Goal: Transaction & Acquisition: Purchase product/service

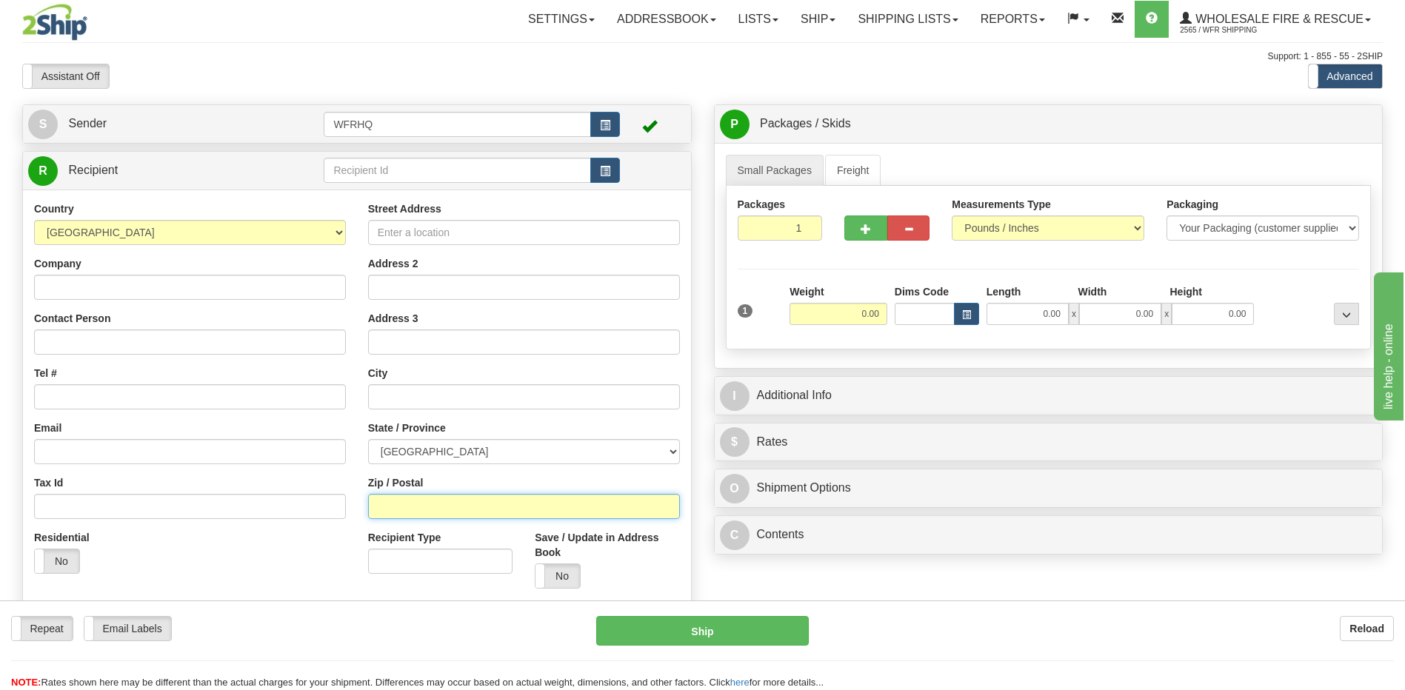
click at [410, 505] on input "Zip / Postal" at bounding box center [524, 506] width 312 height 25
type input "t0b1v0"
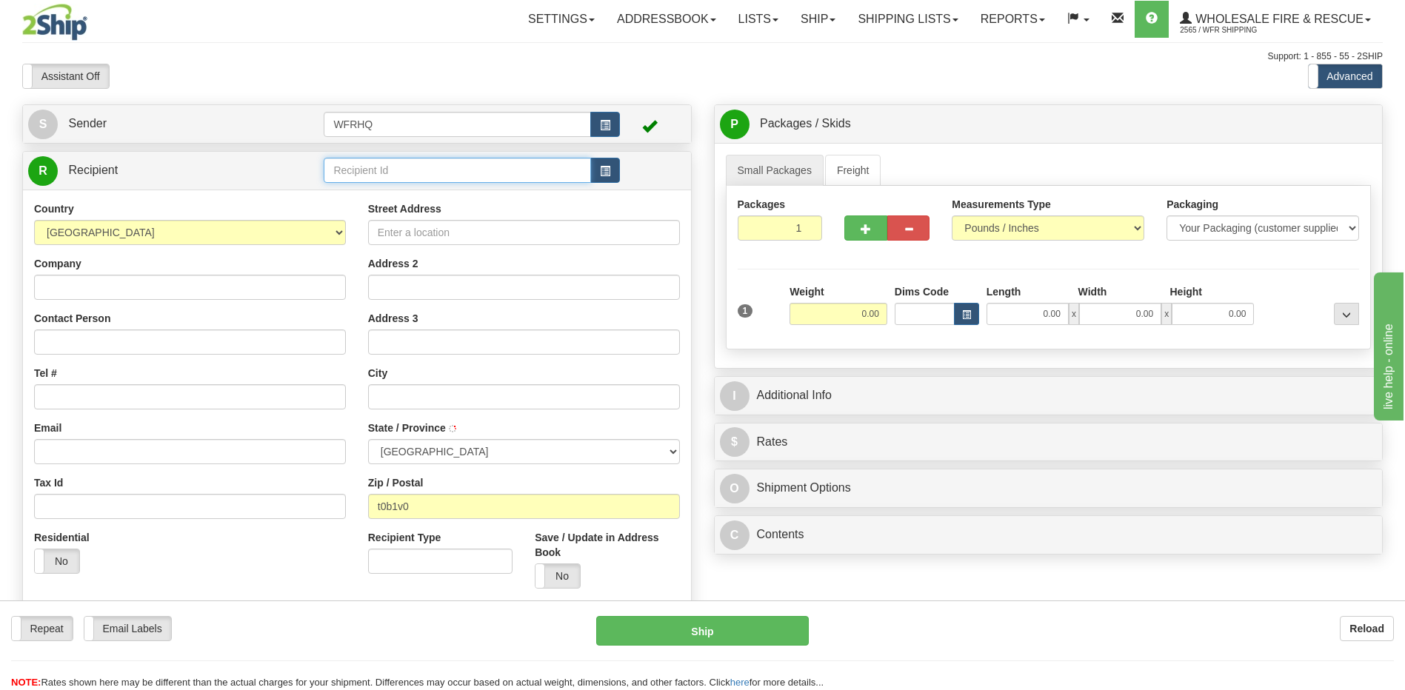
click at [361, 167] on input "text" at bounding box center [457, 170] width 267 height 25
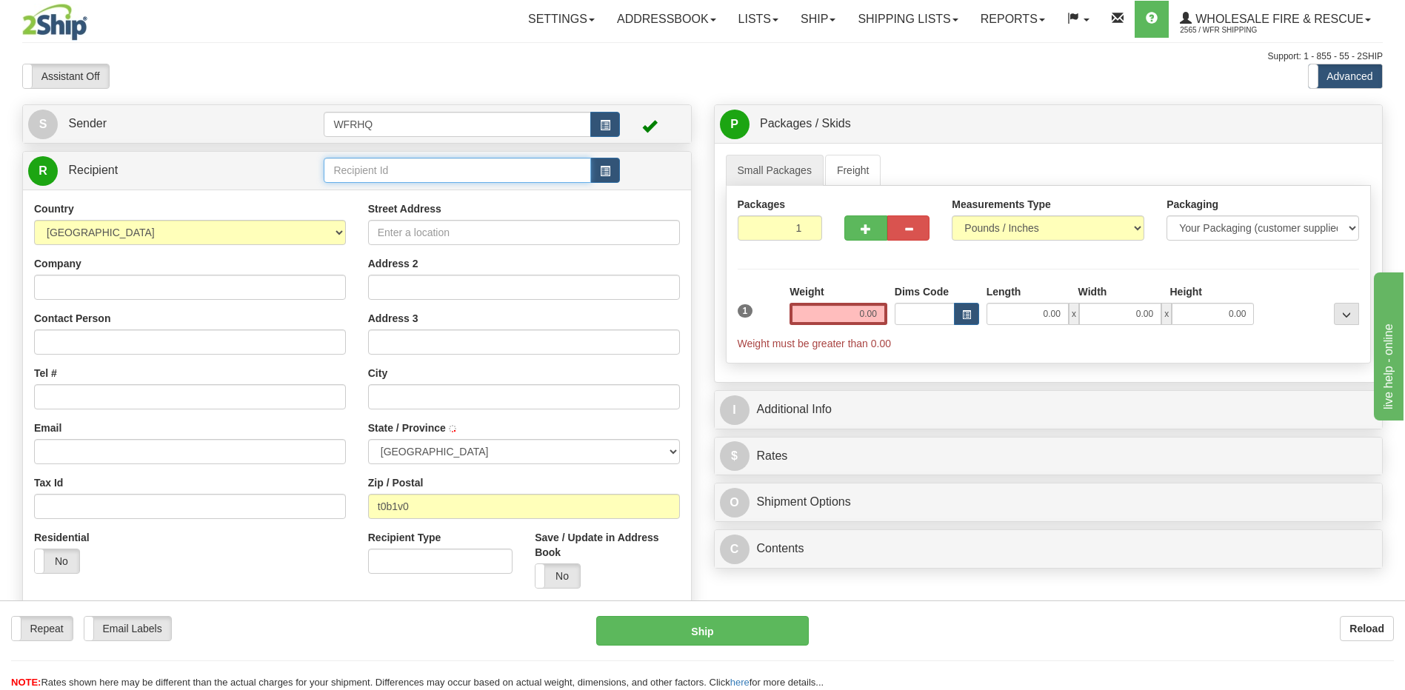
type input "[PERSON_NAME]"
type input "sand4225"
click at [552, 576] on div "Country [GEOGRAPHIC_DATA] [GEOGRAPHIC_DATA] [GEOGRAPHIC_DATA] [GEOGRAPHIC_DATA]…" at bounding box center [357, 400] width 668 height 421
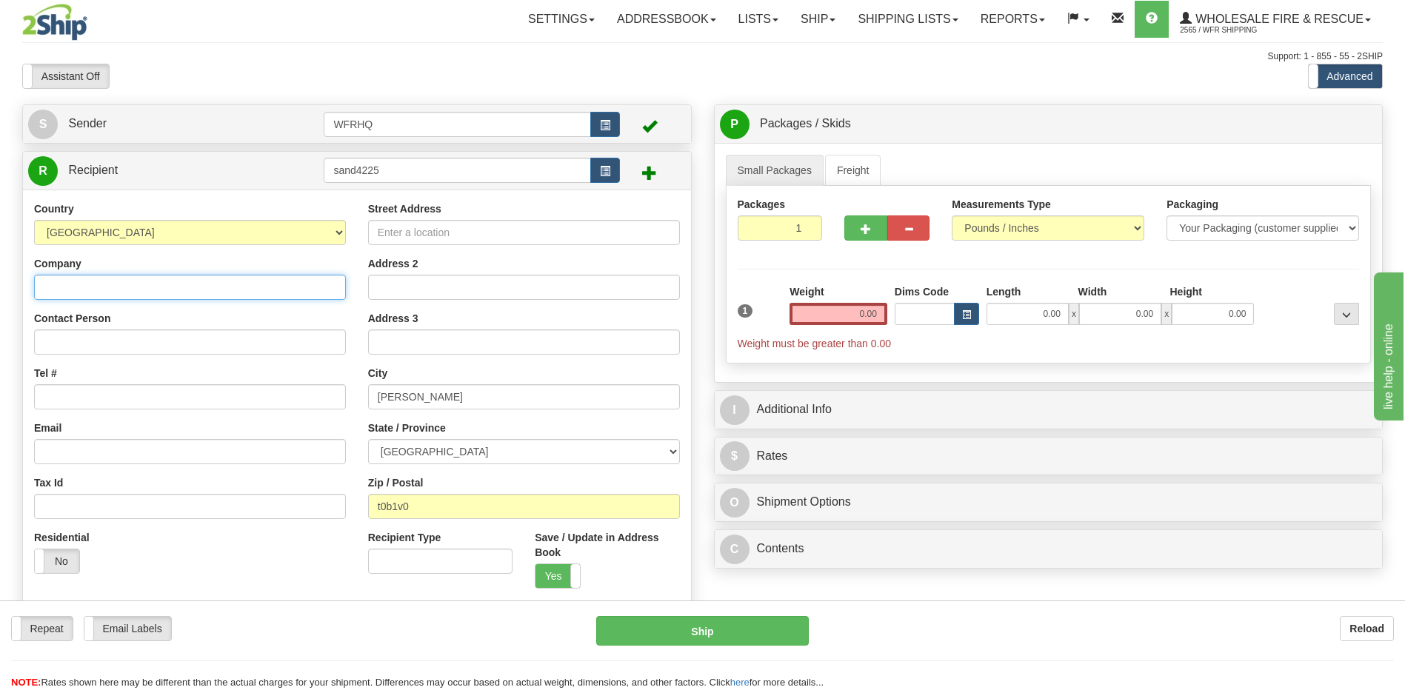
drag, startPoint x: 46, startPoint y: 286, endPoint x: 73, endPoint y: 287, distance: 26.7
click at [54, 287] on input "Company" at bounding box center [190, 287] width 312 height 25
type input "Sandhill Supply"
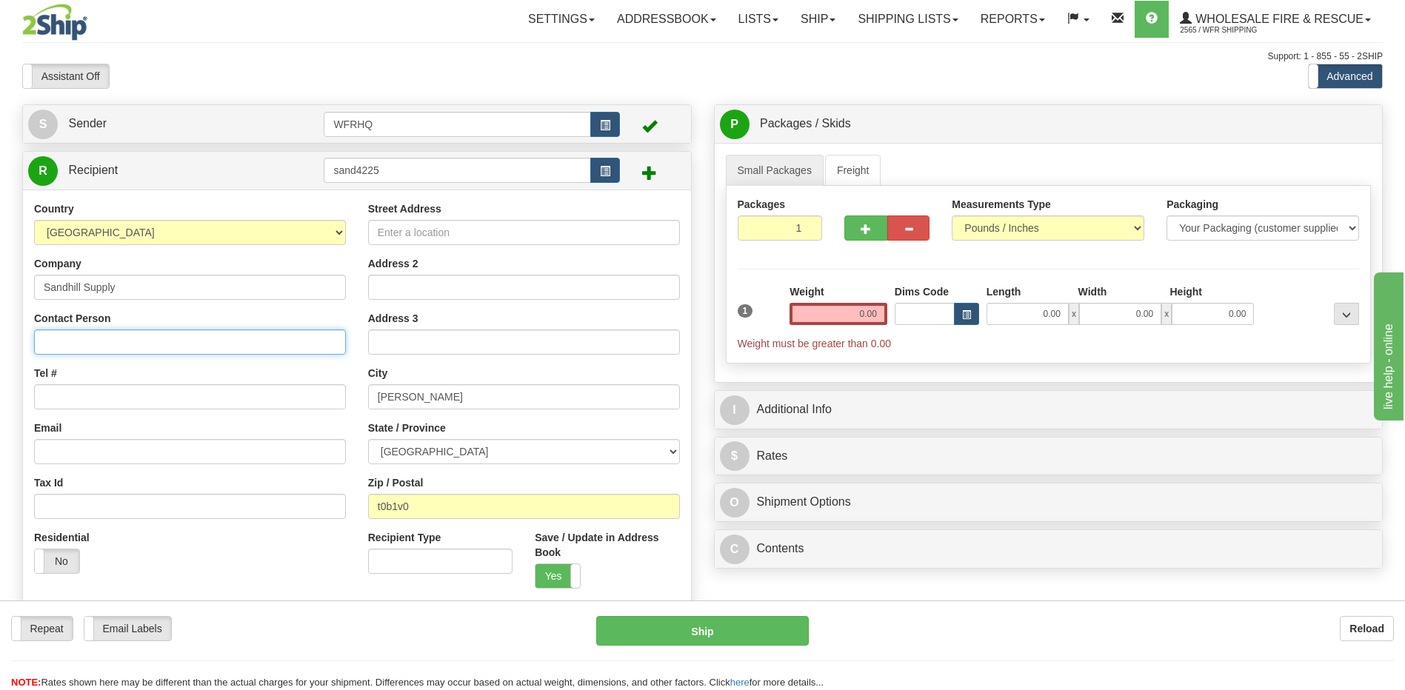
click at [77, 346] on input "Contact Person" at bounding box center [190, 342] width 312 height 25
type input "[PERSON_NAME]"
click at [74, 400] on input "Tel #" at bounding box center [190, 396] width 312 height 25
type input "[PHONE_NUMBER]"
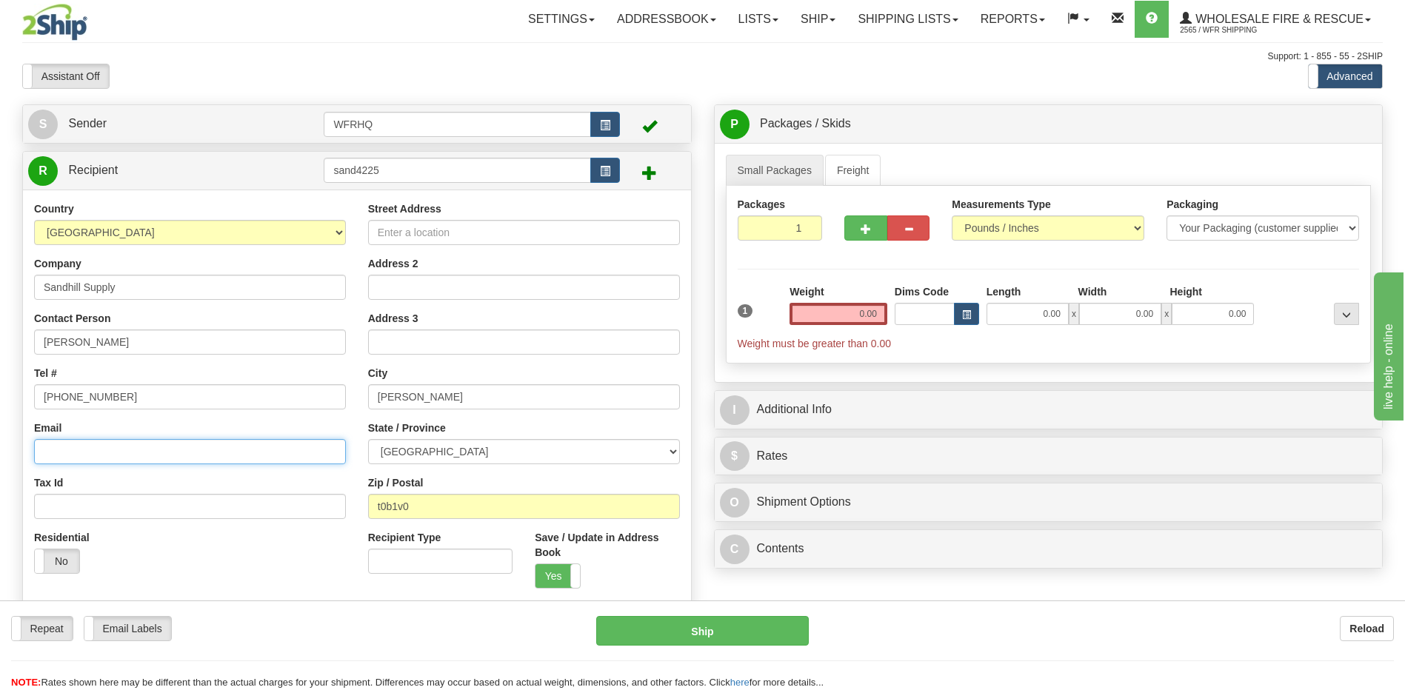
paste input "[EMAIL_ADDRESS][DOMAIN_NAME]"
type input "[EMAIL_ADDRESS][DOMAIN_NAME]"
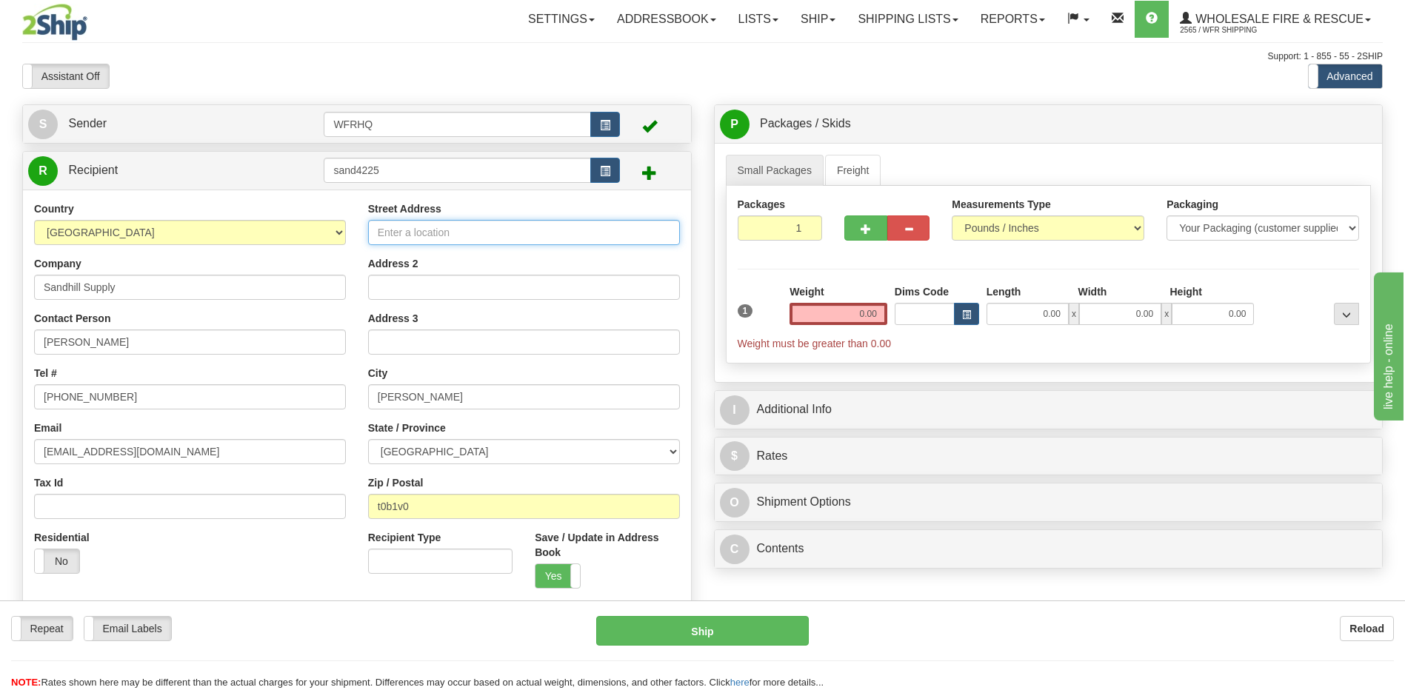
click at [412, 238] on input "Street Address" at bounding box center [524, 232] width 312 height 25
type input "[STREET_ADDRESS]"
click at [874, 318] on input "0.00" at bounding box center [838, 314] width 98 height 22
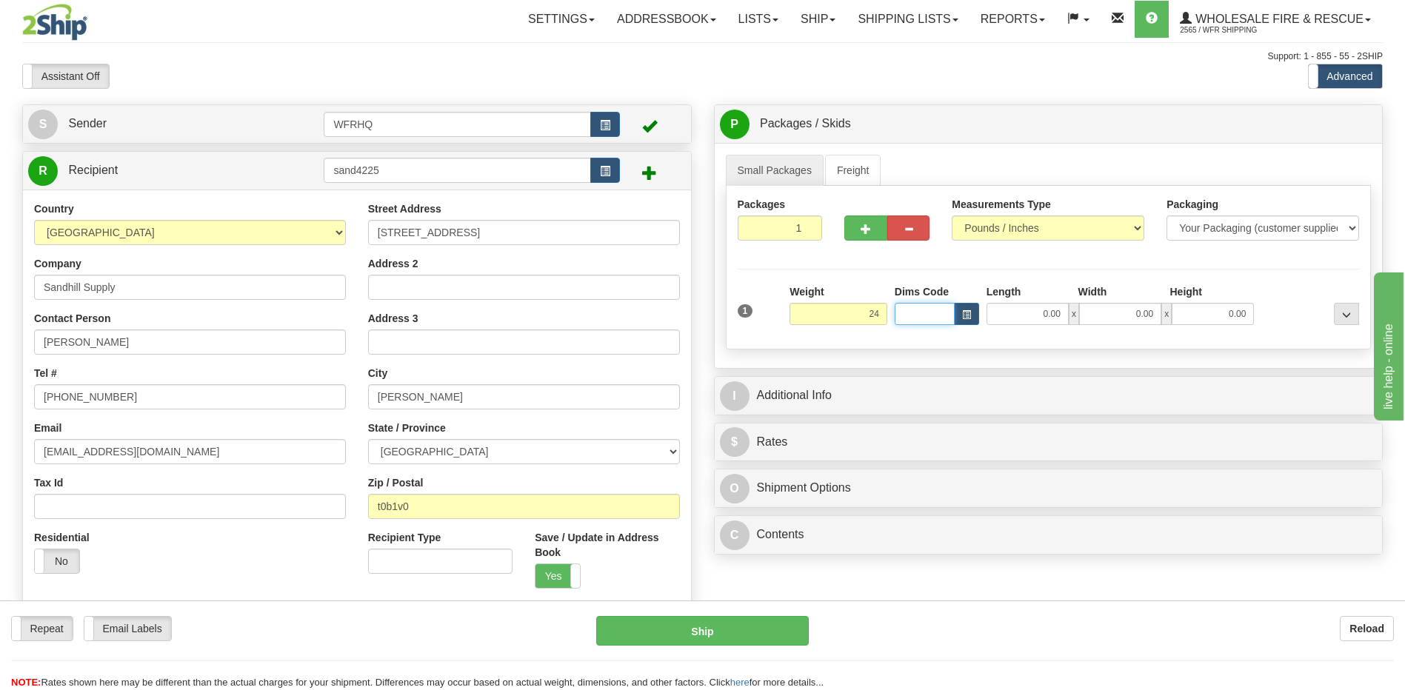
type input "24.00"
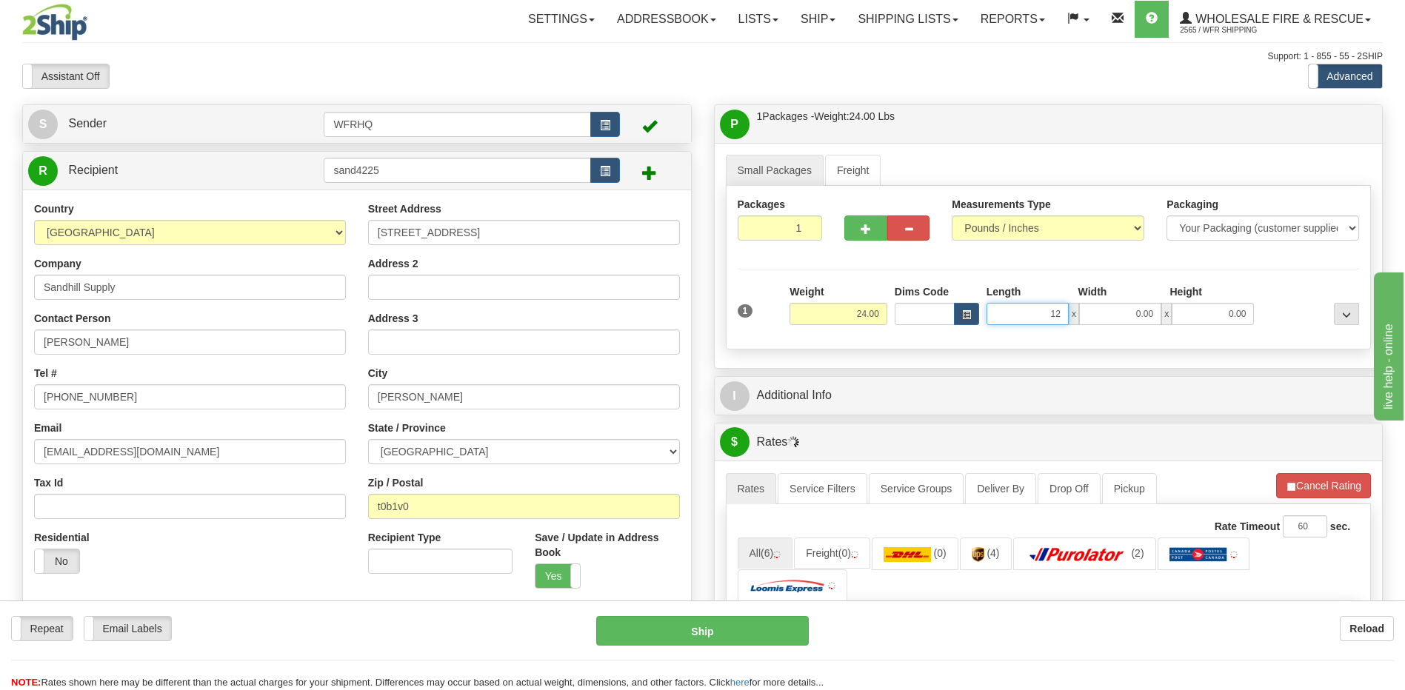
type input "12.00"
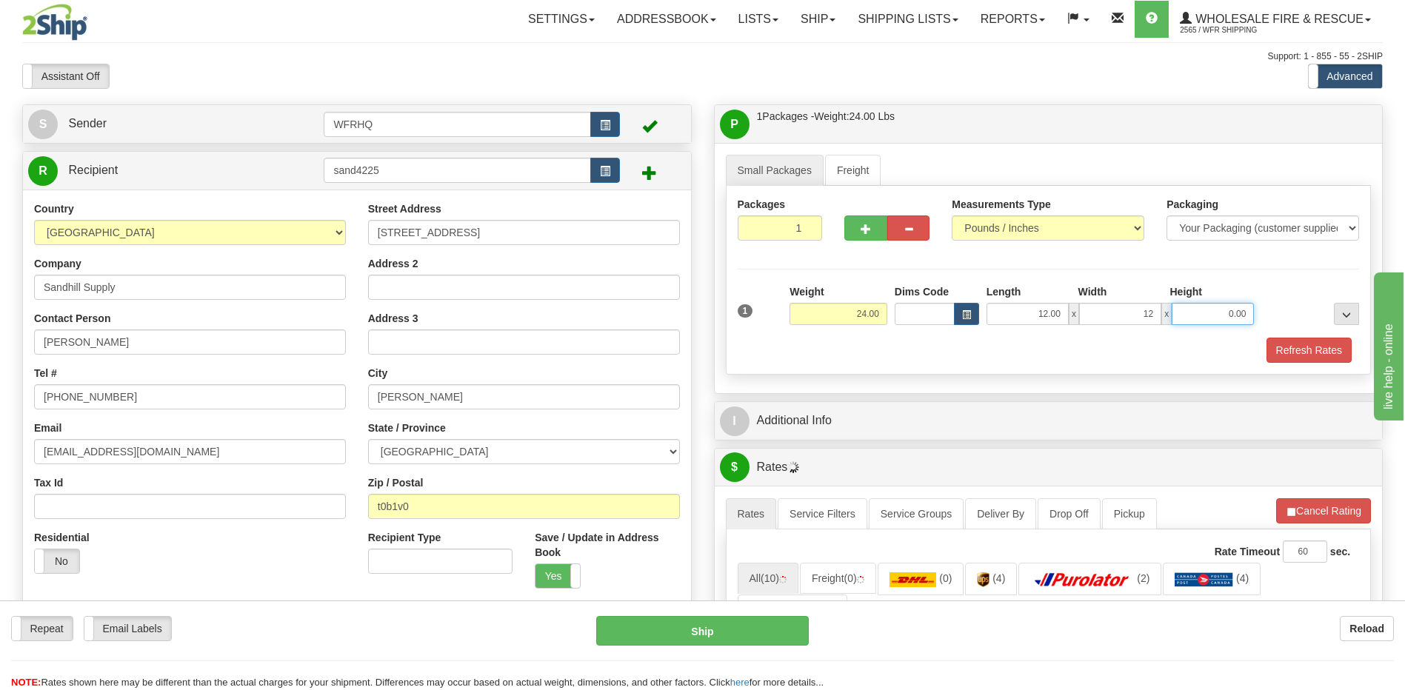
type input "12.00"
type input "13.00"
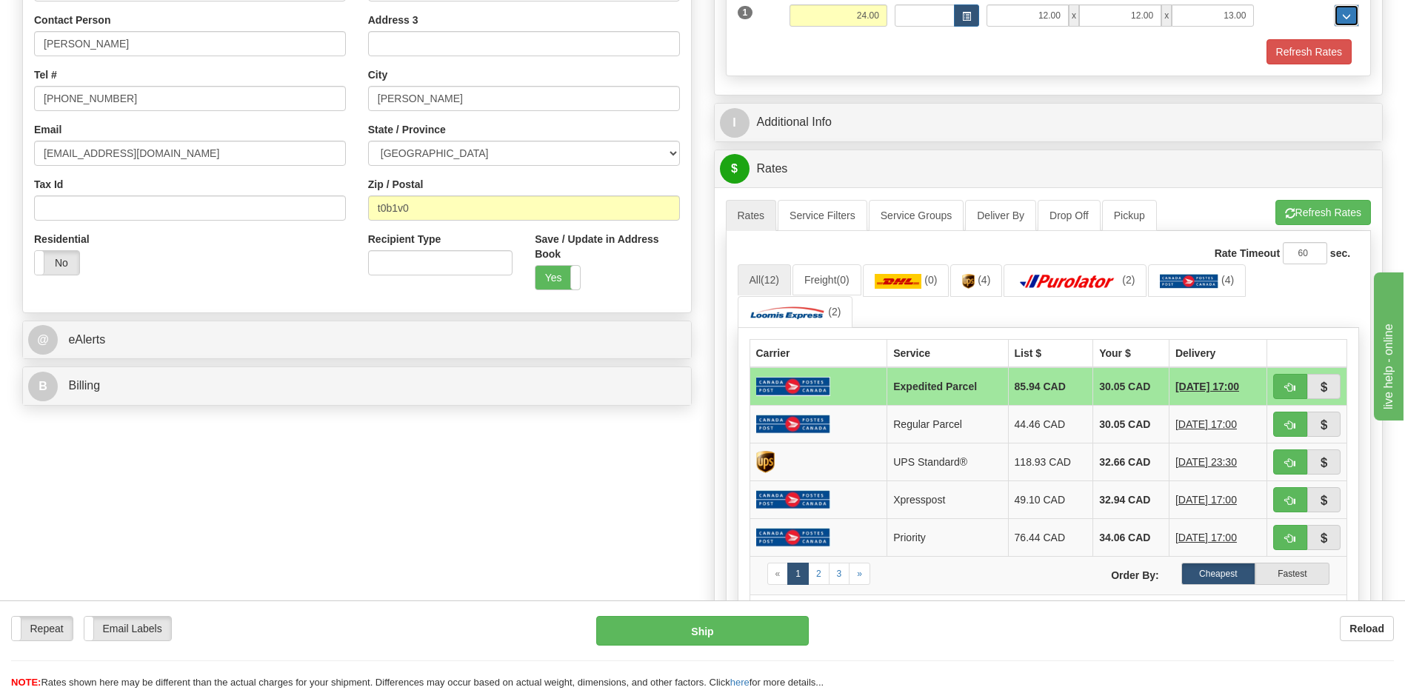
scroll to position [444, 0]
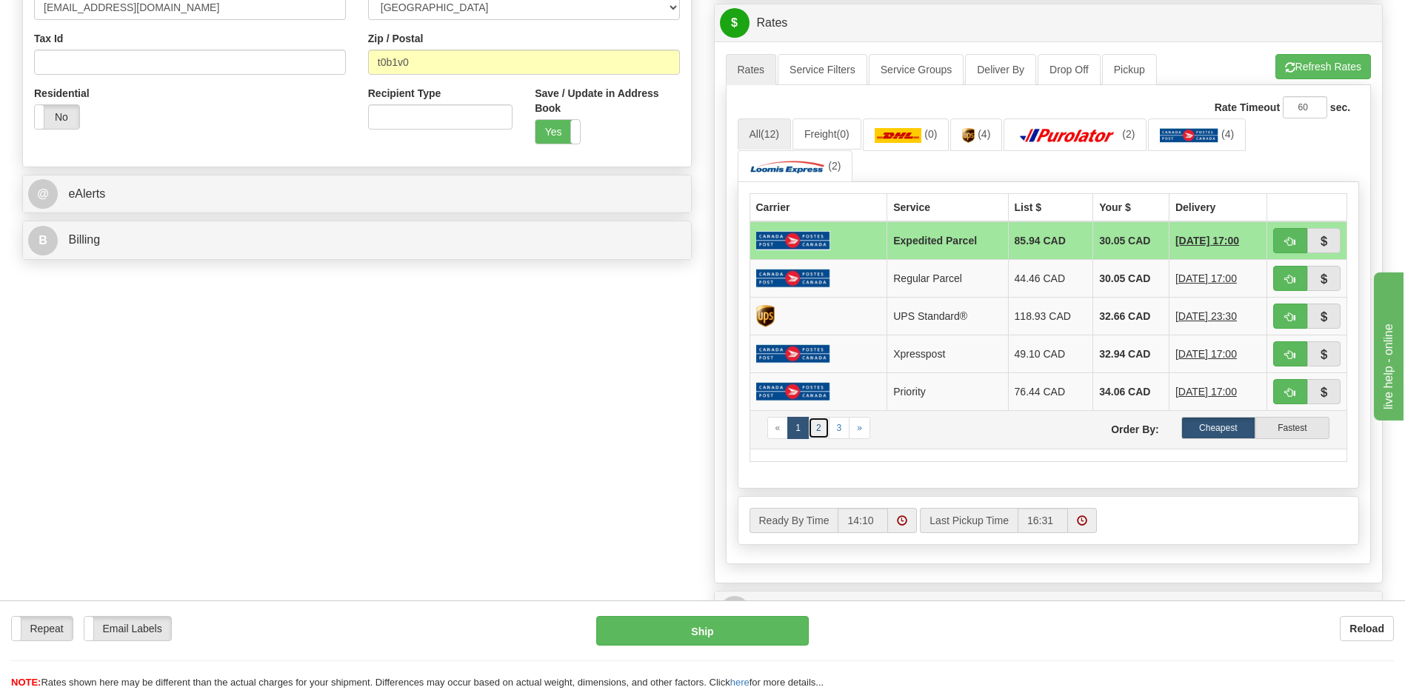
click at [820, 427] on link "2" at bounding box center [818, 428] width 21 height 22
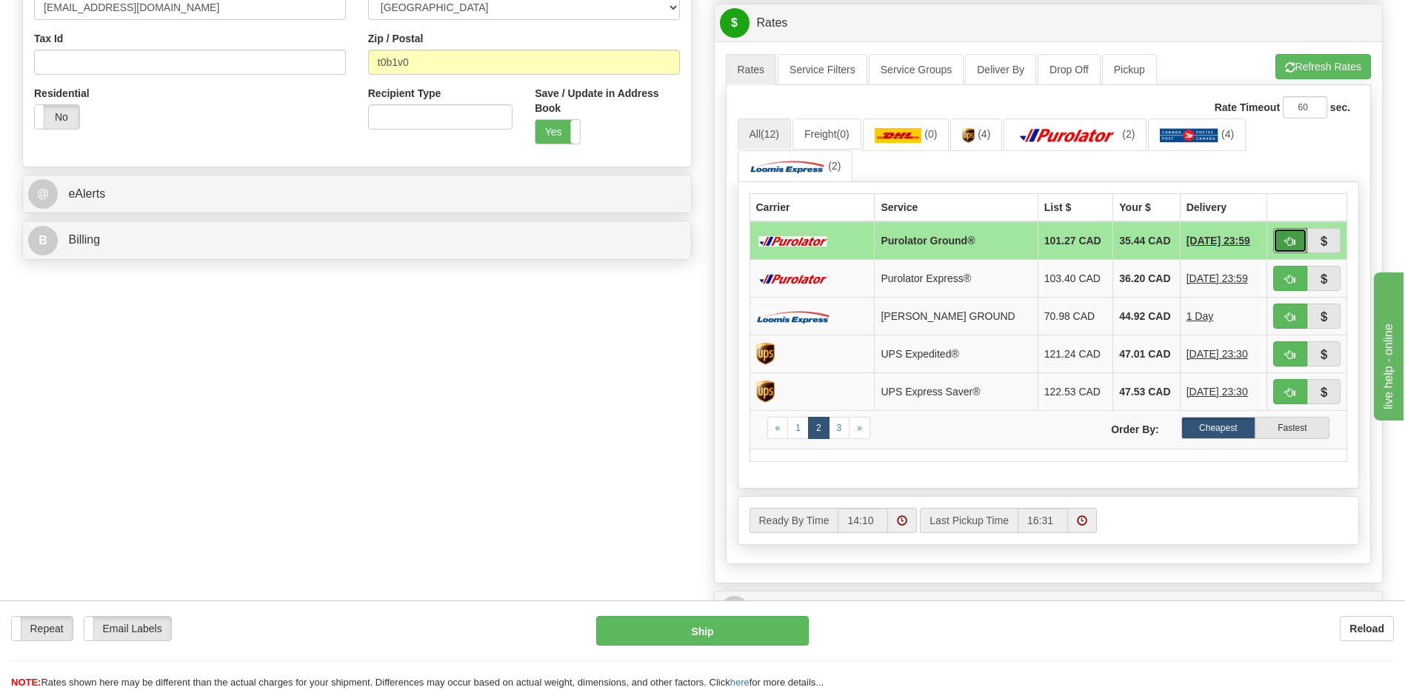
click at [1294, 237] on span "button" at bounding box center [1290, 242] width 10 height 10
type input "260"
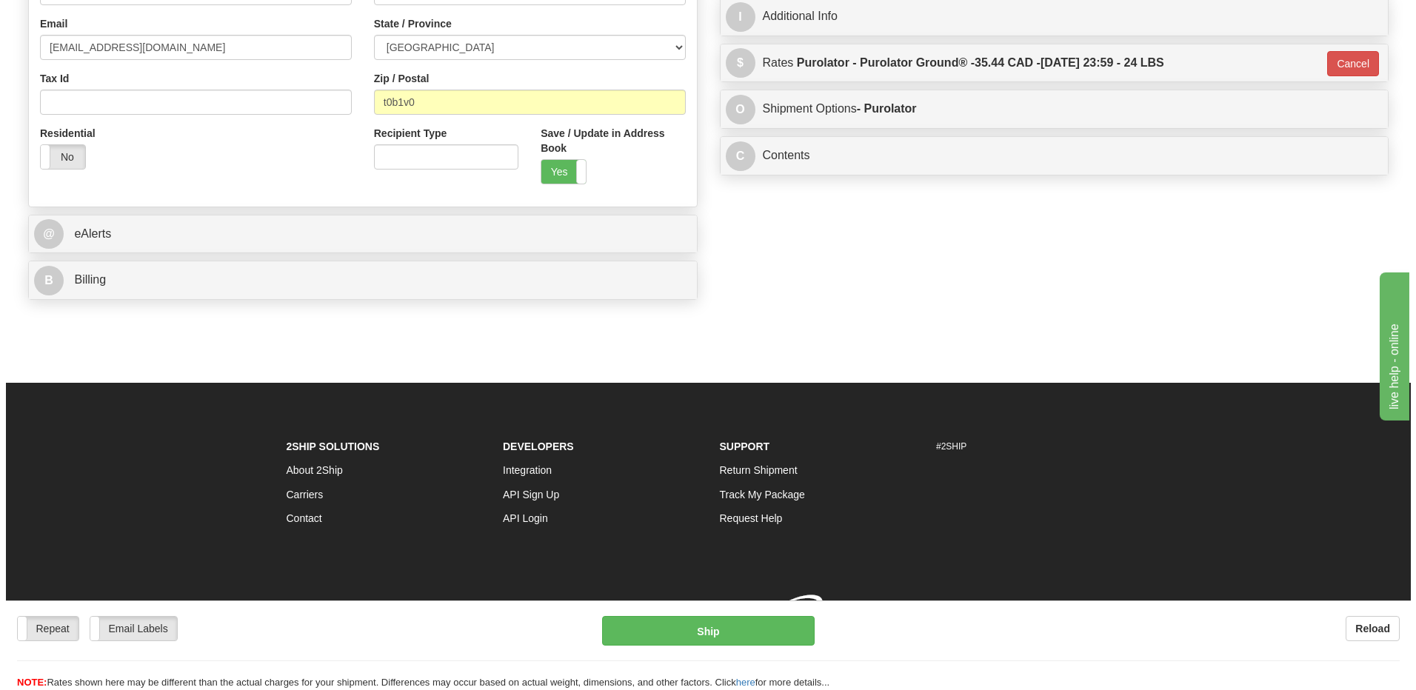
scroll to position [426, 0]
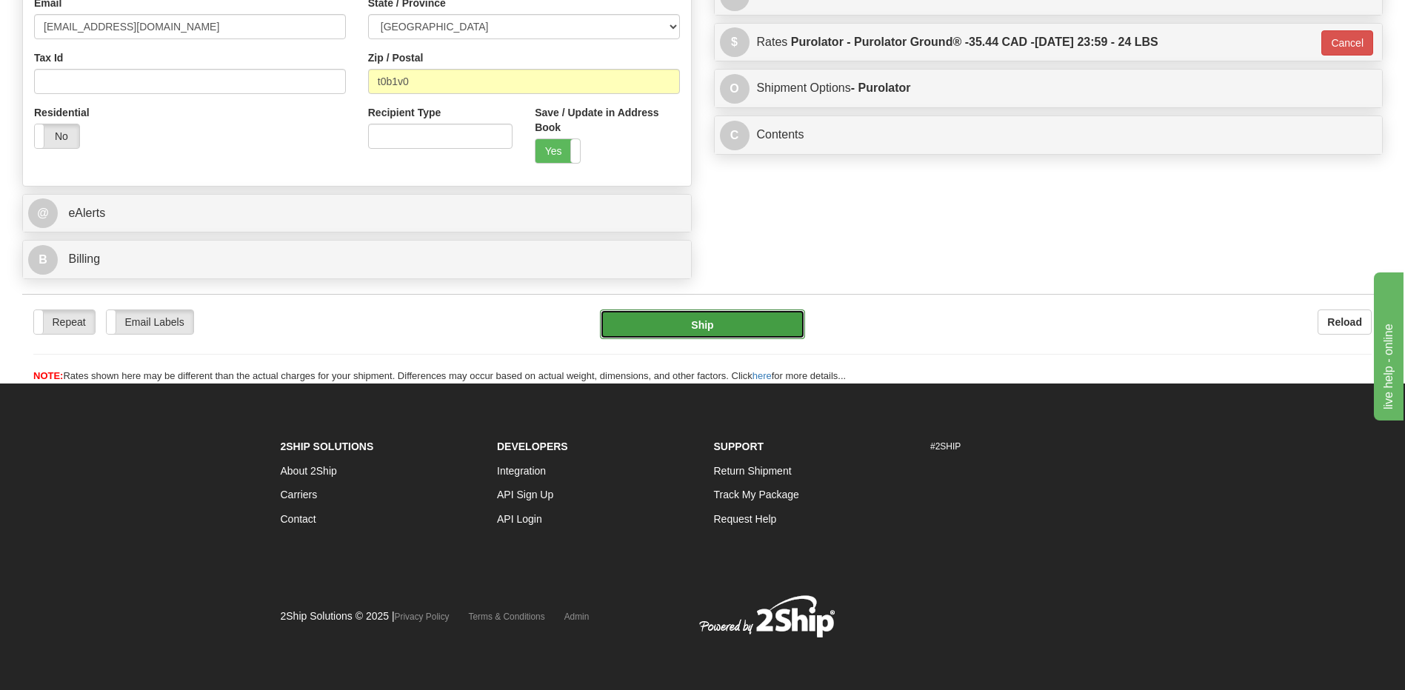
click at [705, 326] on button "Ship" at bounding box center [702, 325] width 204 height 30
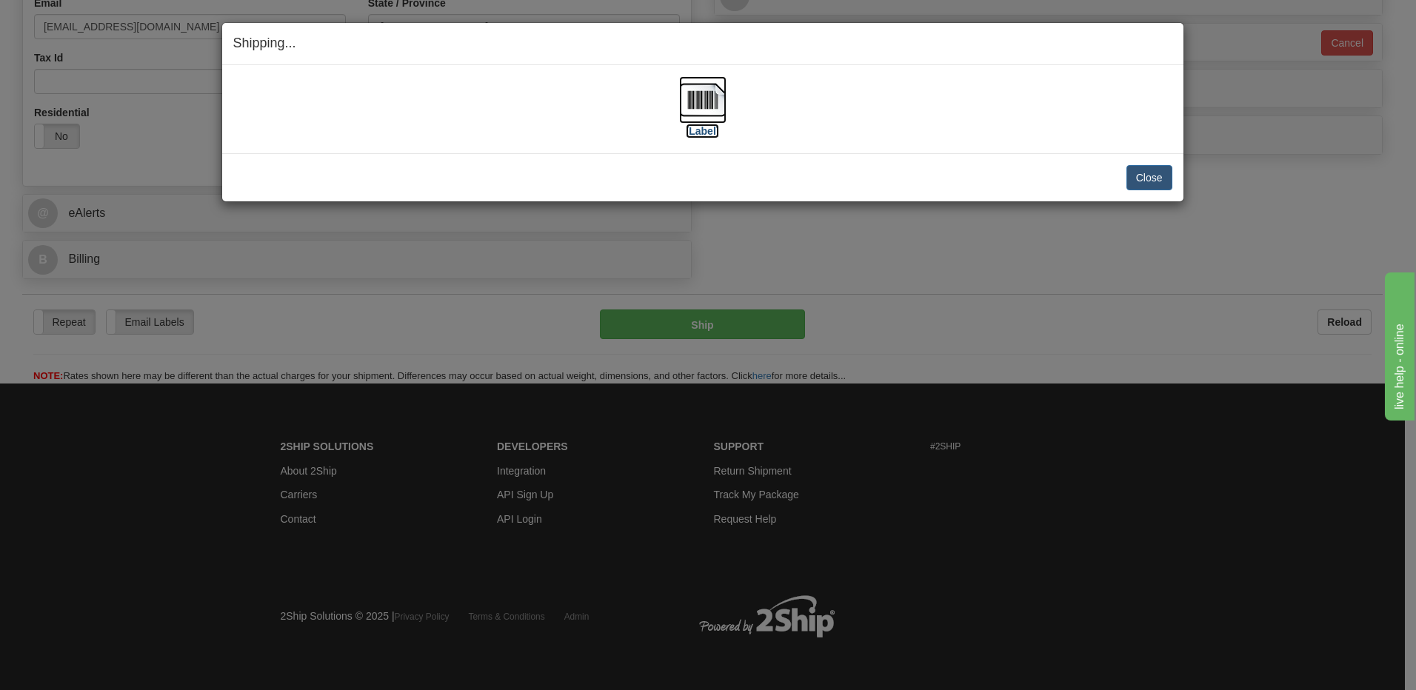
click at [699, 96] on img at bounding box center [702, 99] width 47 height 47
click at [723, 98] on img at bounding box center [702, 99] width 47 height 47
